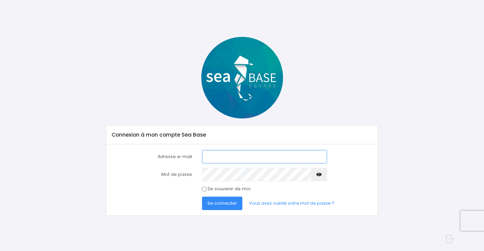
type input "[EMAIL_ADDRESS][DOMAIN_NAME]"
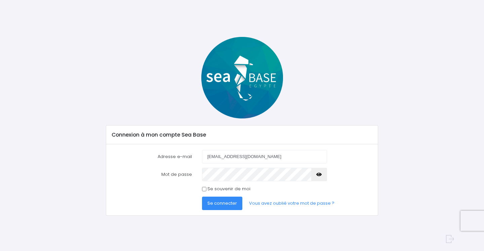
click at [218, 202] on span "Se connecter" at bounding box center [222, 203] width 30 height 6
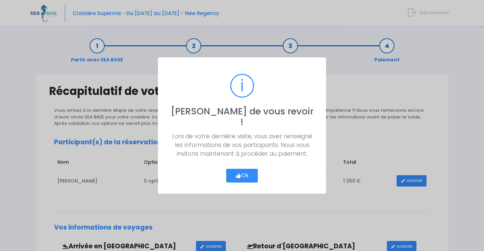
click at [242, 169] on button "Ok" at bounding box center [242, 176] width 32 height 14
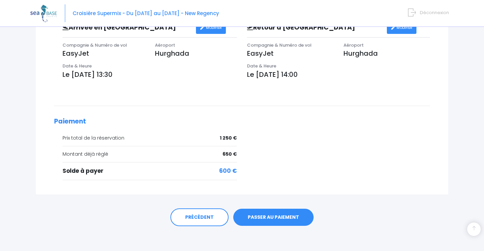
scroll to position [219, 0]
click at [279, 216] on link "PASSER AU PAIEMENT" at bounding box center [273, 217] width 80 height 17
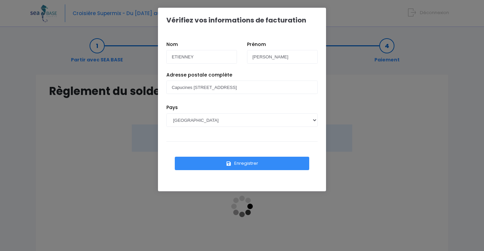
click at [241, 163] on button "Enregistrer" at bounding box center [242, 163] width 134 height 13
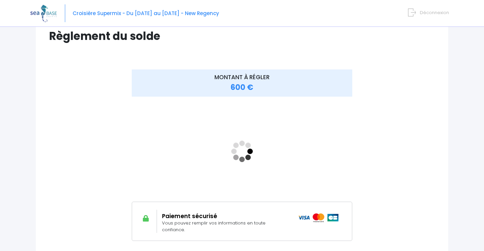
scroll to position [56, 0]
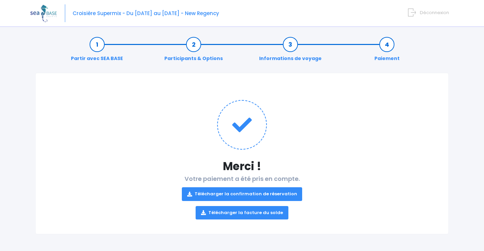
scroll to position [1, 0]
click at [278, 194] on link "Télécharger la confirmation de réservation" at bounding box center [242, 194] width 121 height 13
